Goal: Task Accomplishment & Management: Manage account settings

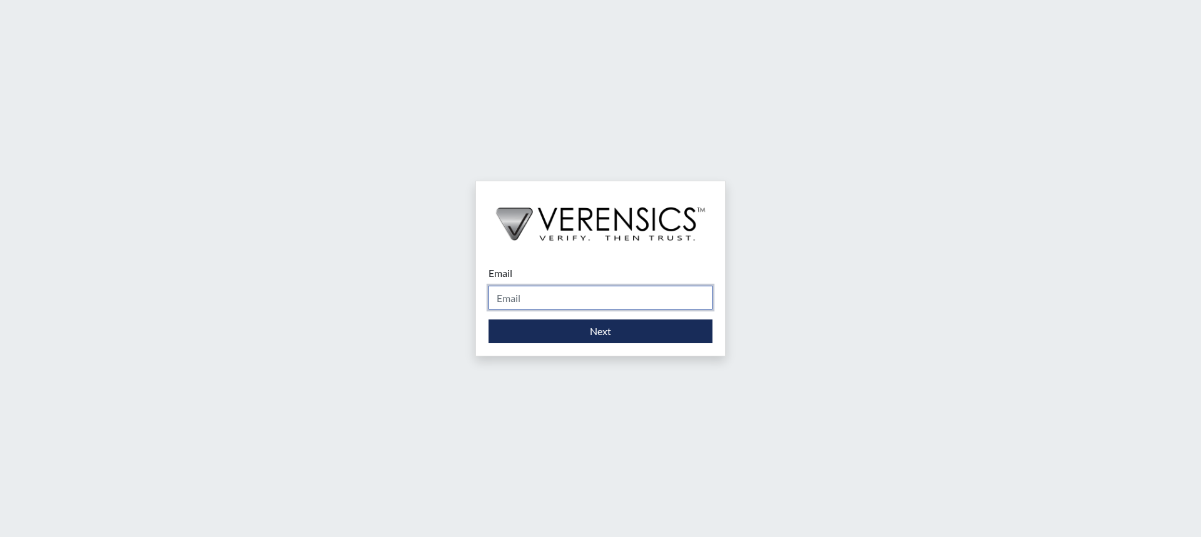
drag, startPoint x: 525, startPoint y: 296, endPoint x: 529, endPoint y: 303, distance: 8.7
click at [525, 297] on input "Email" at bounding box center [601, 298] width 224 height 24
type input "[PERSON_NAME][EMAIL_ADDRESS][PERSON_NAME][DOMAIN_NAME]"
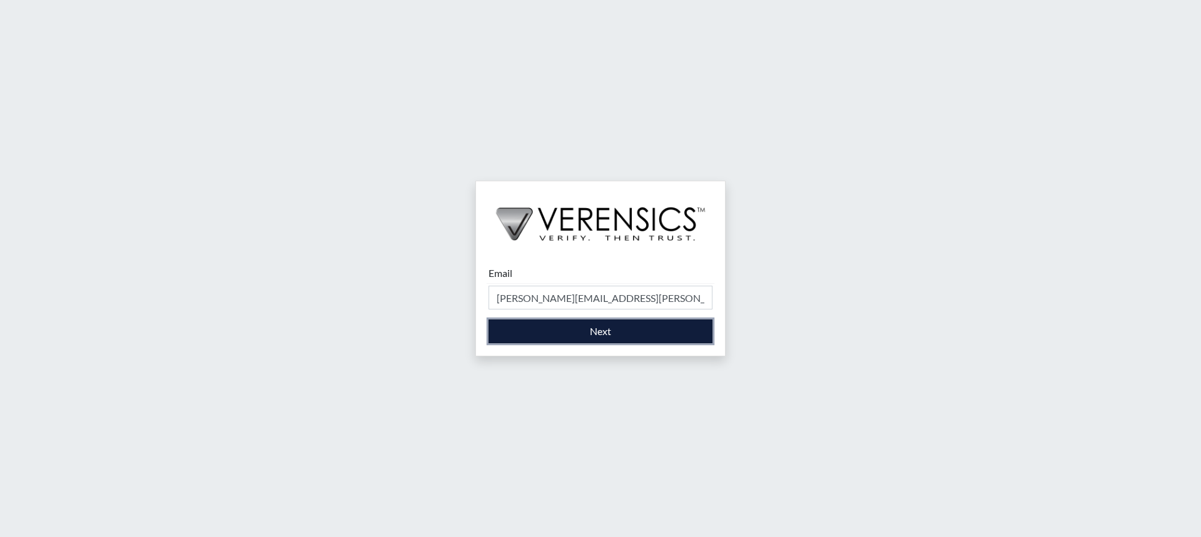
click at [575, 336] on button "Next" at bounding box center [601, 332] width 224 height 24
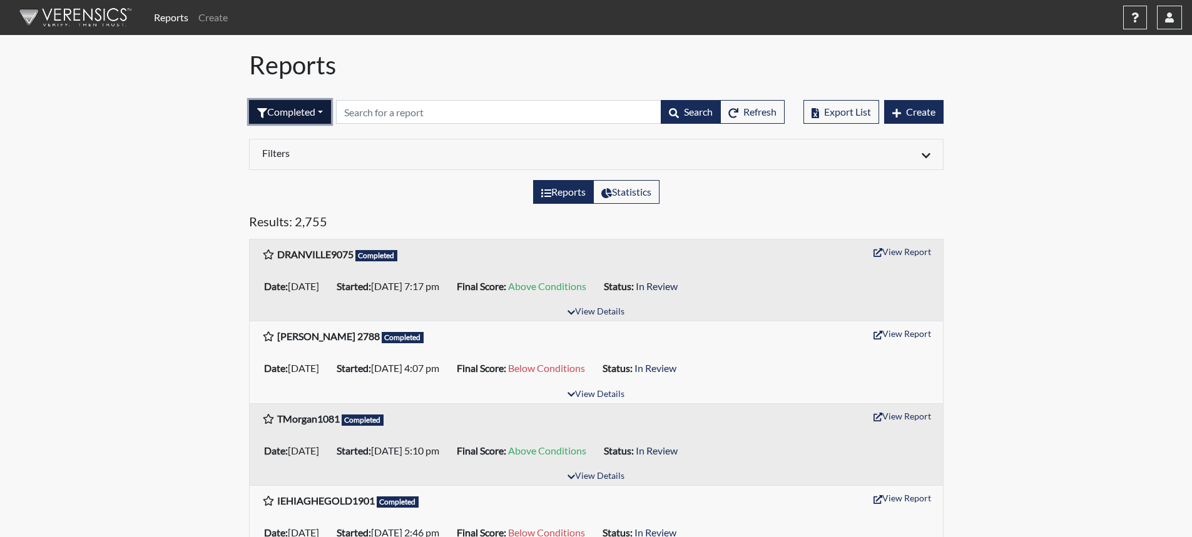
click at [305, 107] on button "Completed" at bounding box center [290, 112] width 82 height 24
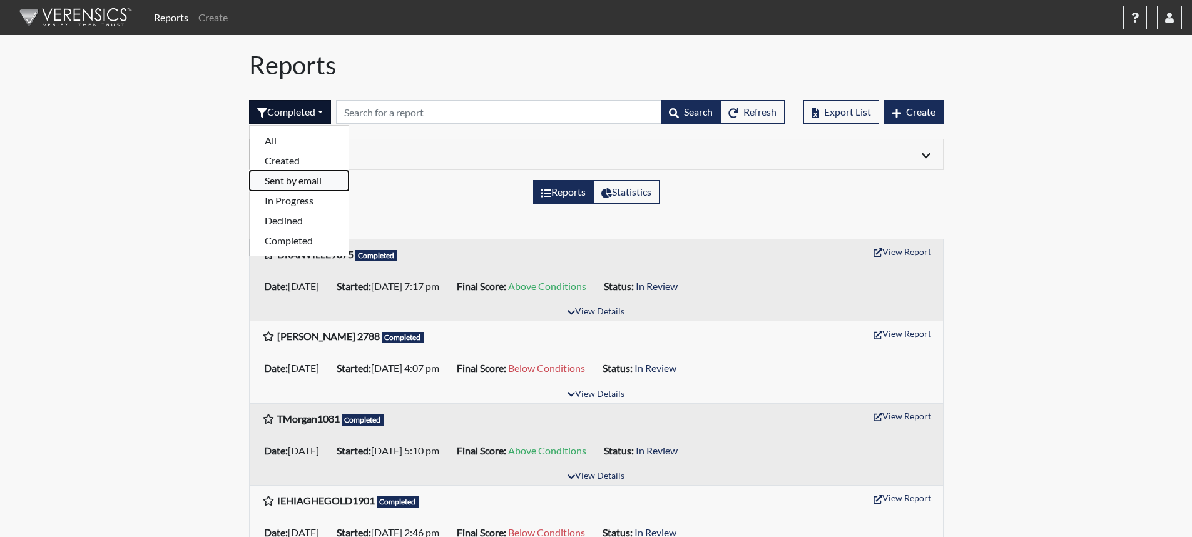
click at [283, 183] on button "Sent by email" at bounding box center [299, 181] width 99 height 20
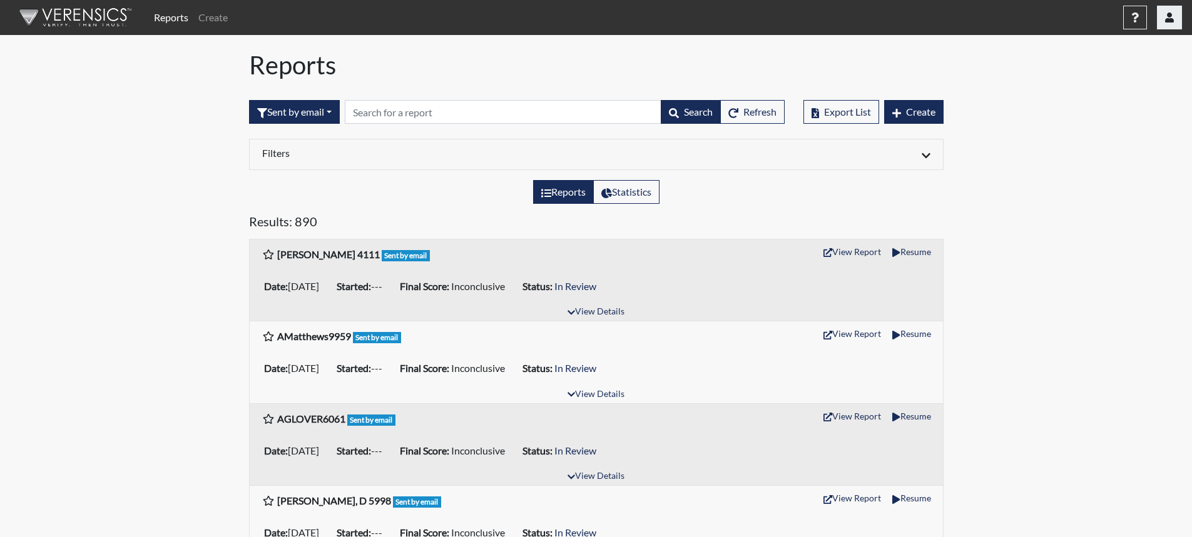
click at [1175, 28] on button "button" at bounding box center [1169, 18] width 25 height 24
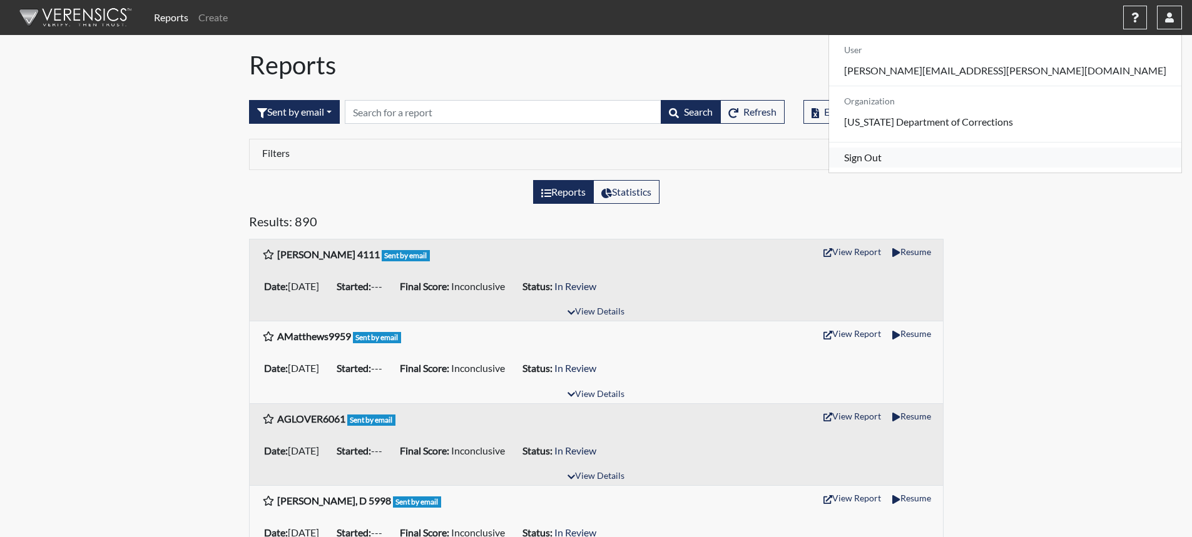
click at [1079, 168] on link "Sign Out" at bounding box center [1005, 158] width 352 height 20
